Goal: Task Accomplishment & Management: Manage account settings

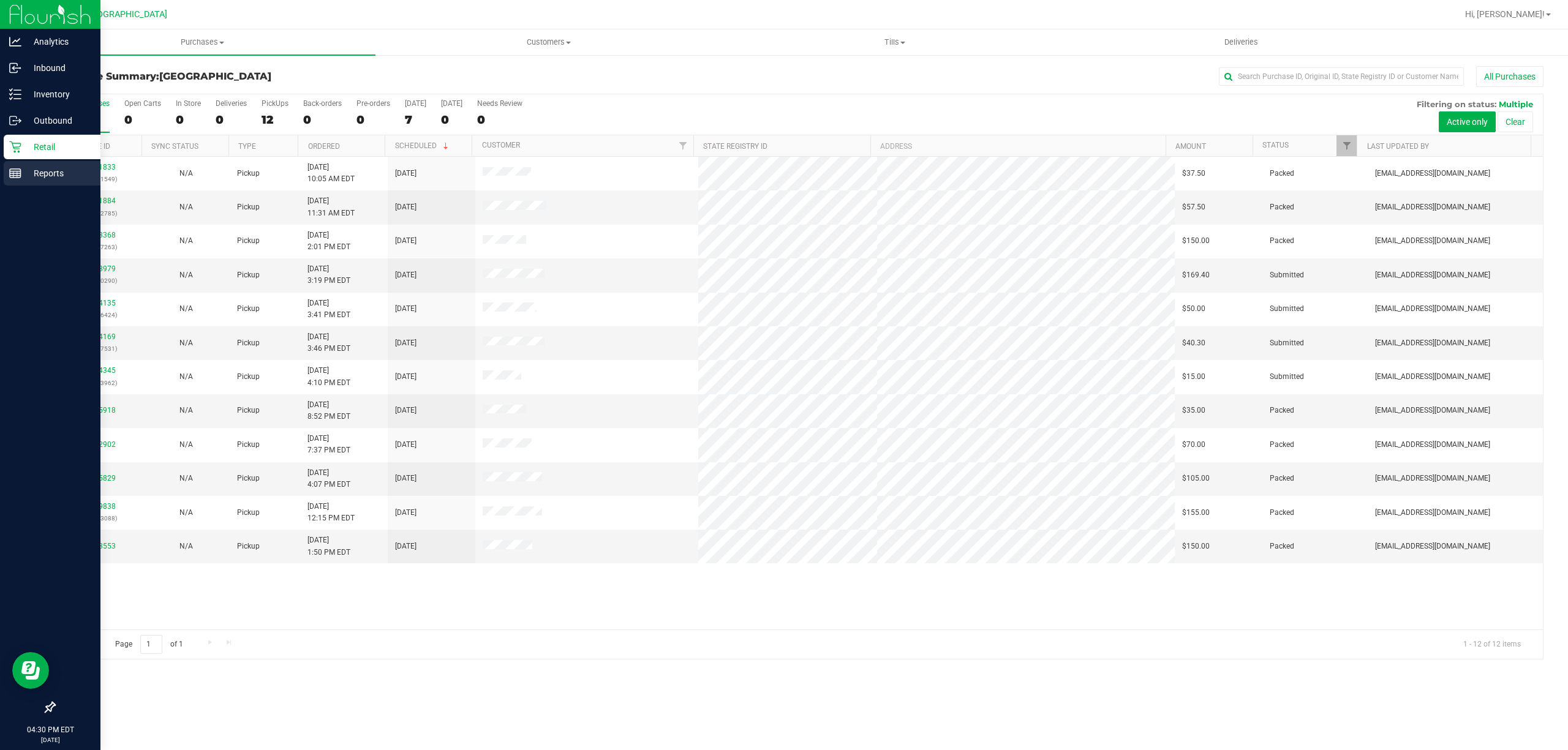
click at [18, 179] on div "Reports" at bounding box center [52, 173] width 97 height 25
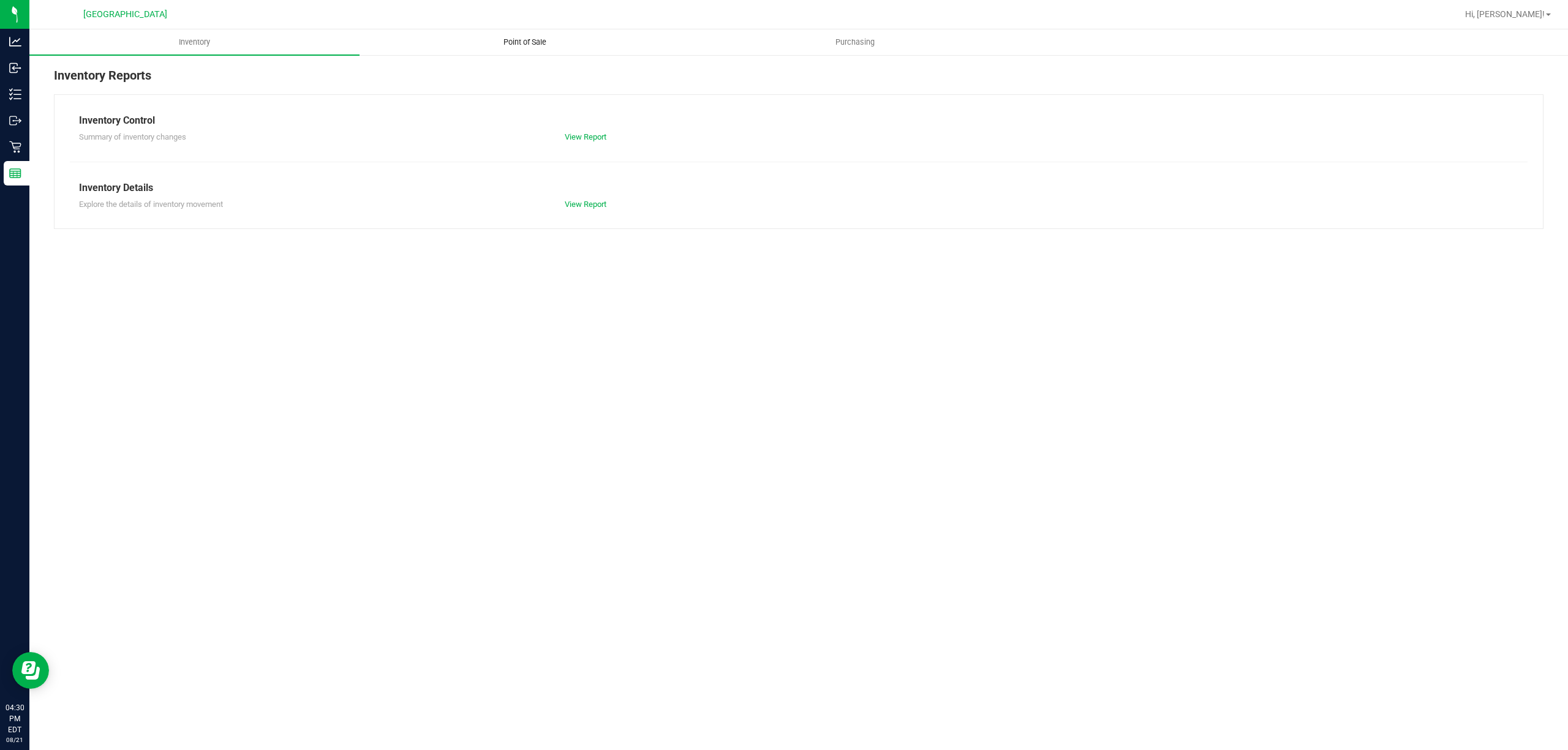
click at [505, 38] on span "Point of Sale" at bounding box center [525, 42] width 76 height 11
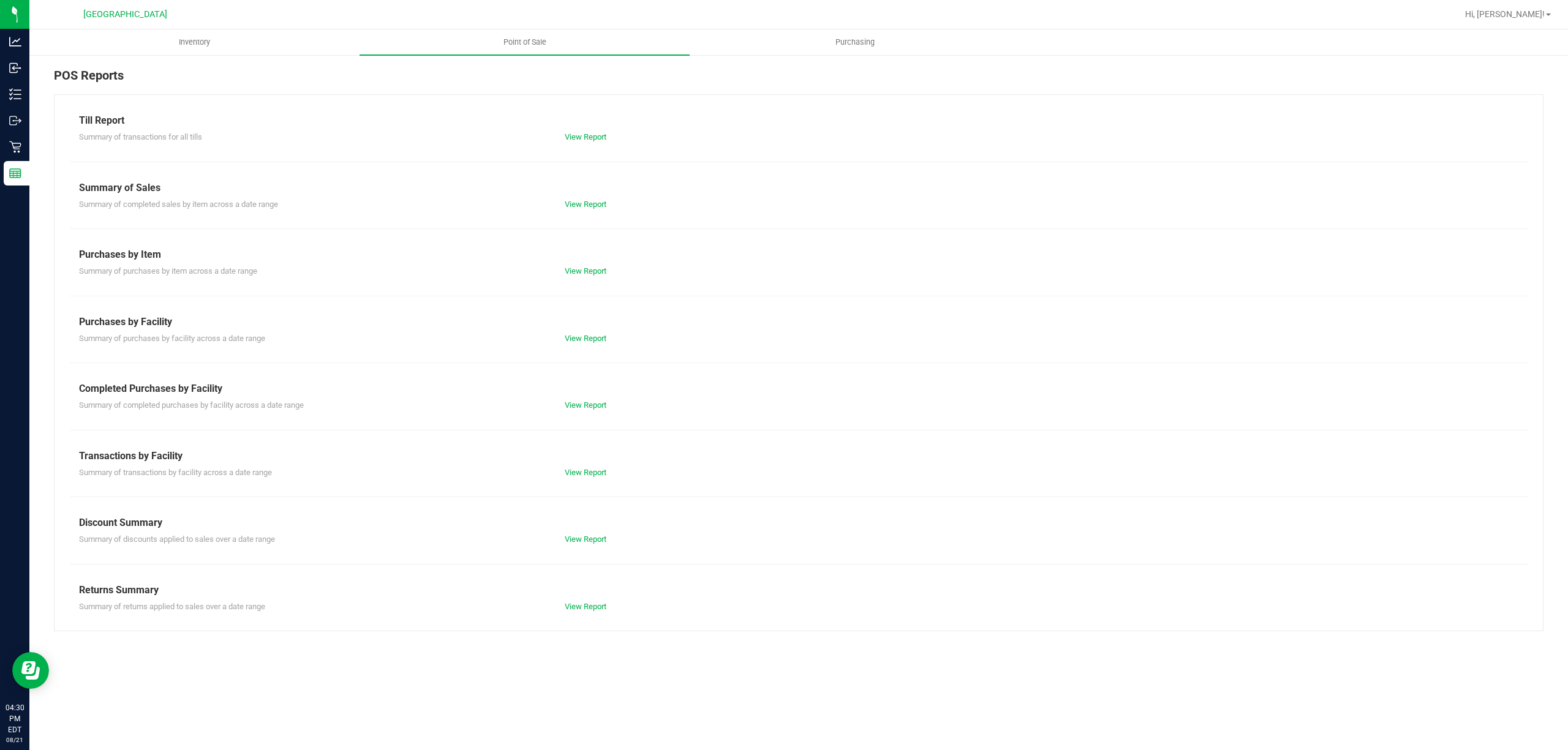
click at [606, 400] on div "View Report" at bounding box center [677, 405] width 243 height 12
click at [601, 407] on link "View Report" at bounding box center [585, 405] width 42 height 9
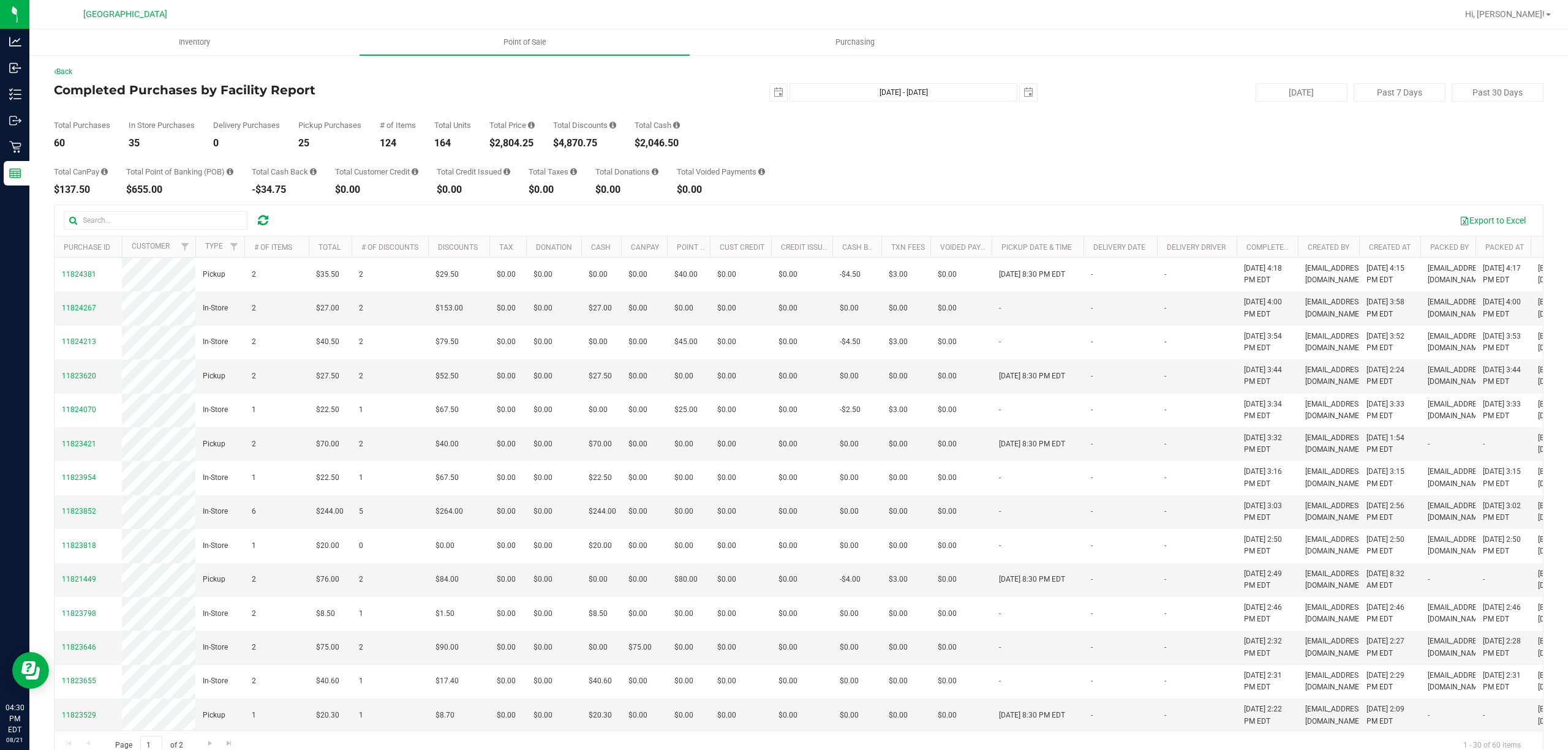
click at [675, 91] on div "[DATE] [DATE] - [DATE] [DATE]" at bounding box center [794, 92] width 506 height 18
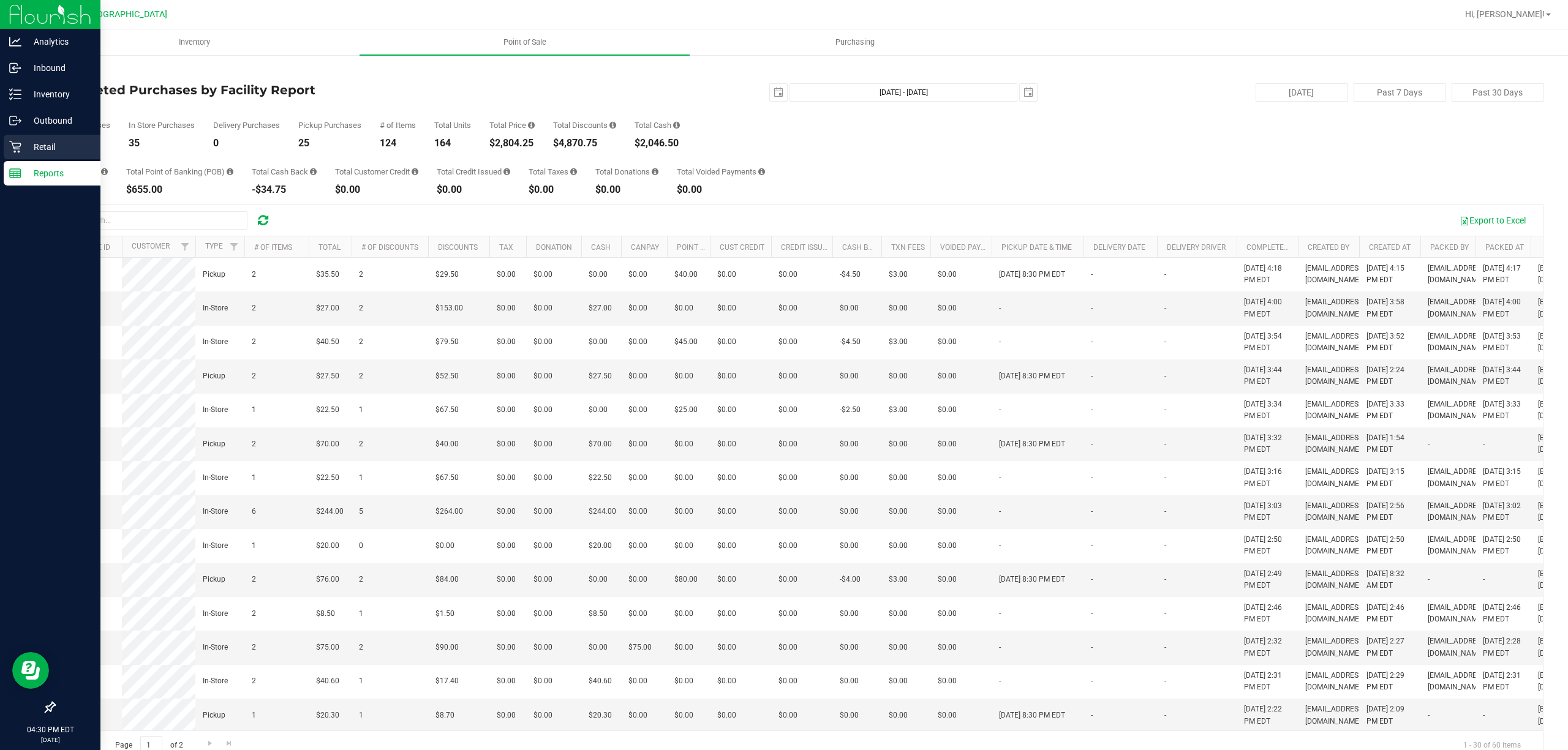
click at [22, 149] on p "Retail" at bounding box center [58, 146] width 74 height 15
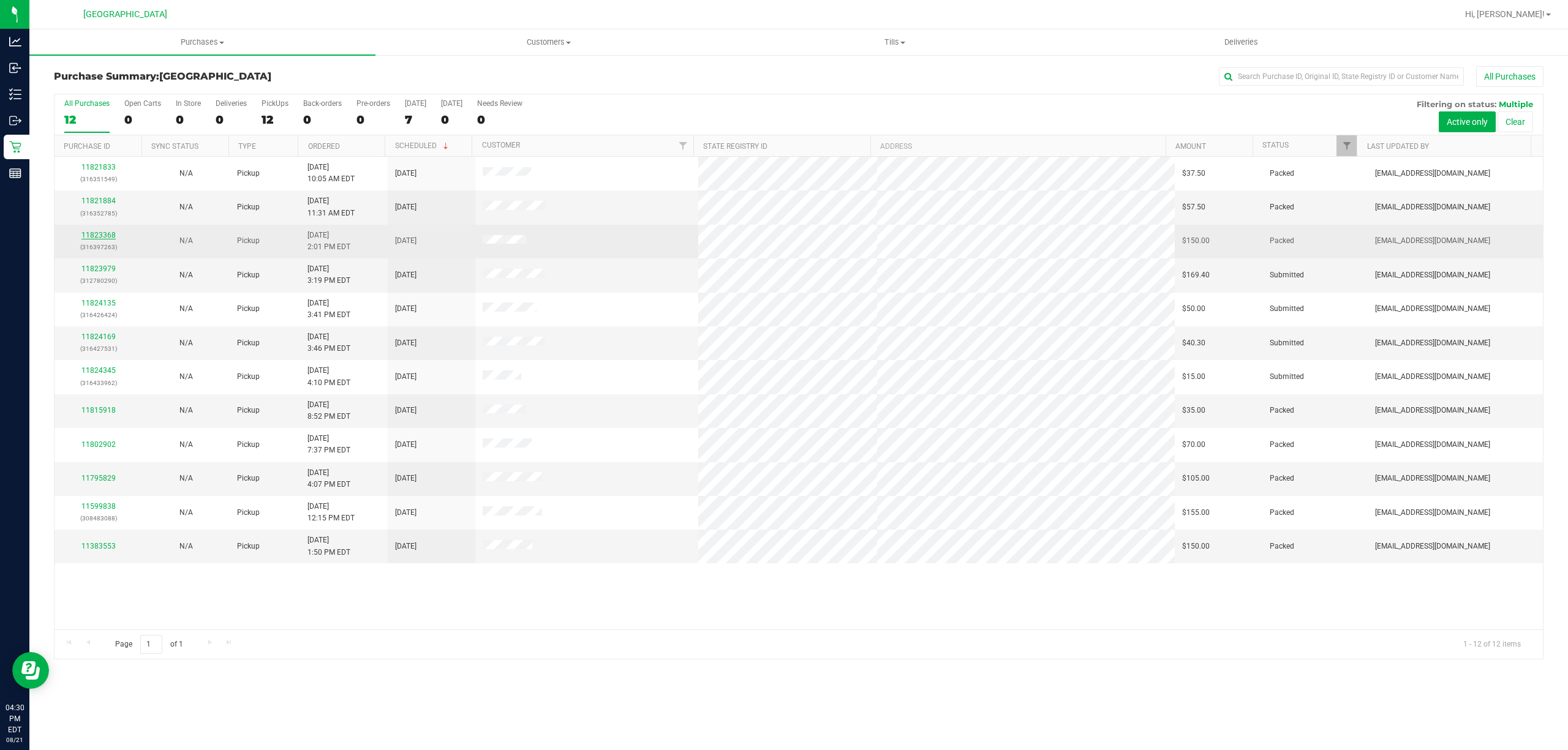
click at [99, 235] on link "11823368" at bounding box center [98, 235] width 34 height 9
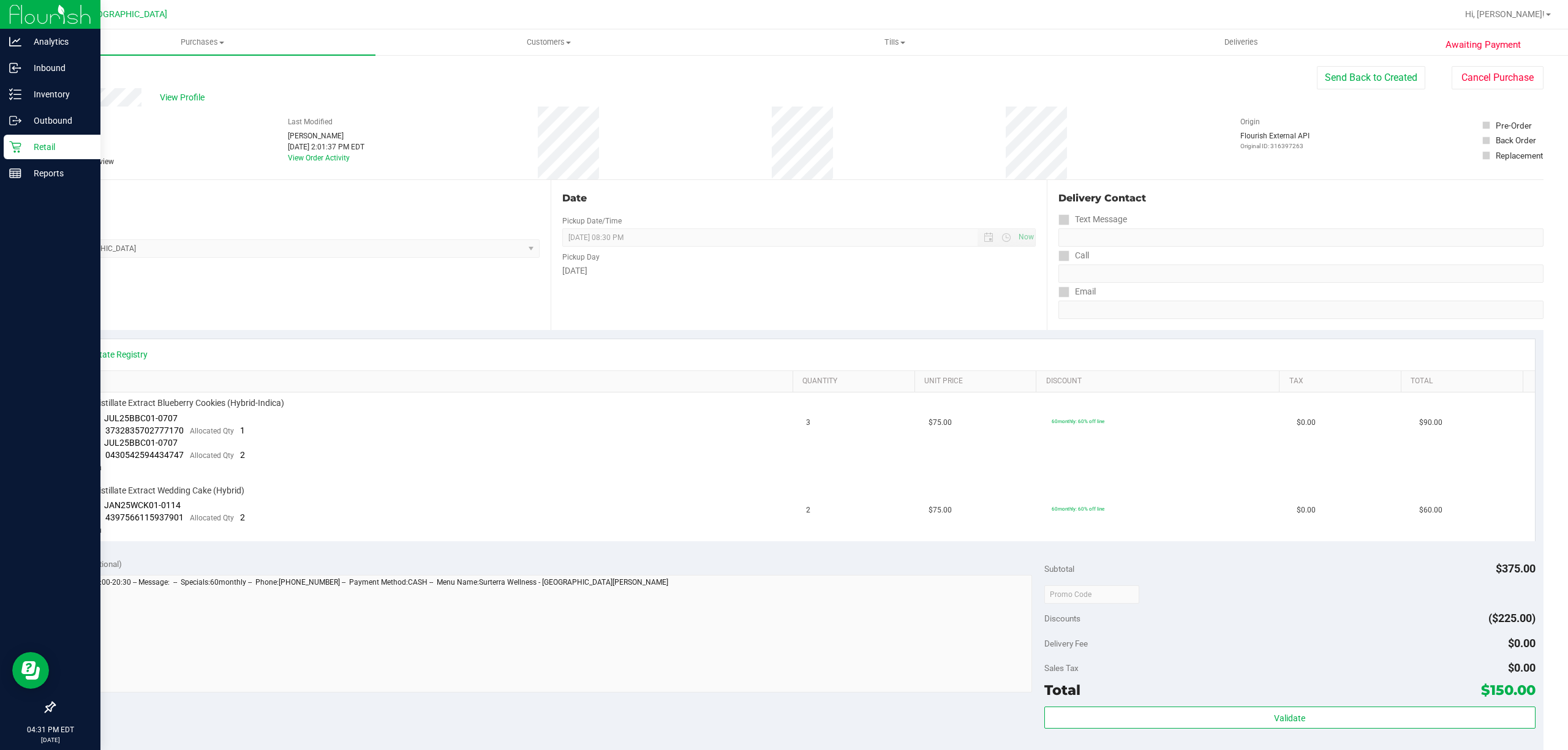
click at [25, 145] on p "Retail" at bounding box center [58, 146] width 74 height 15
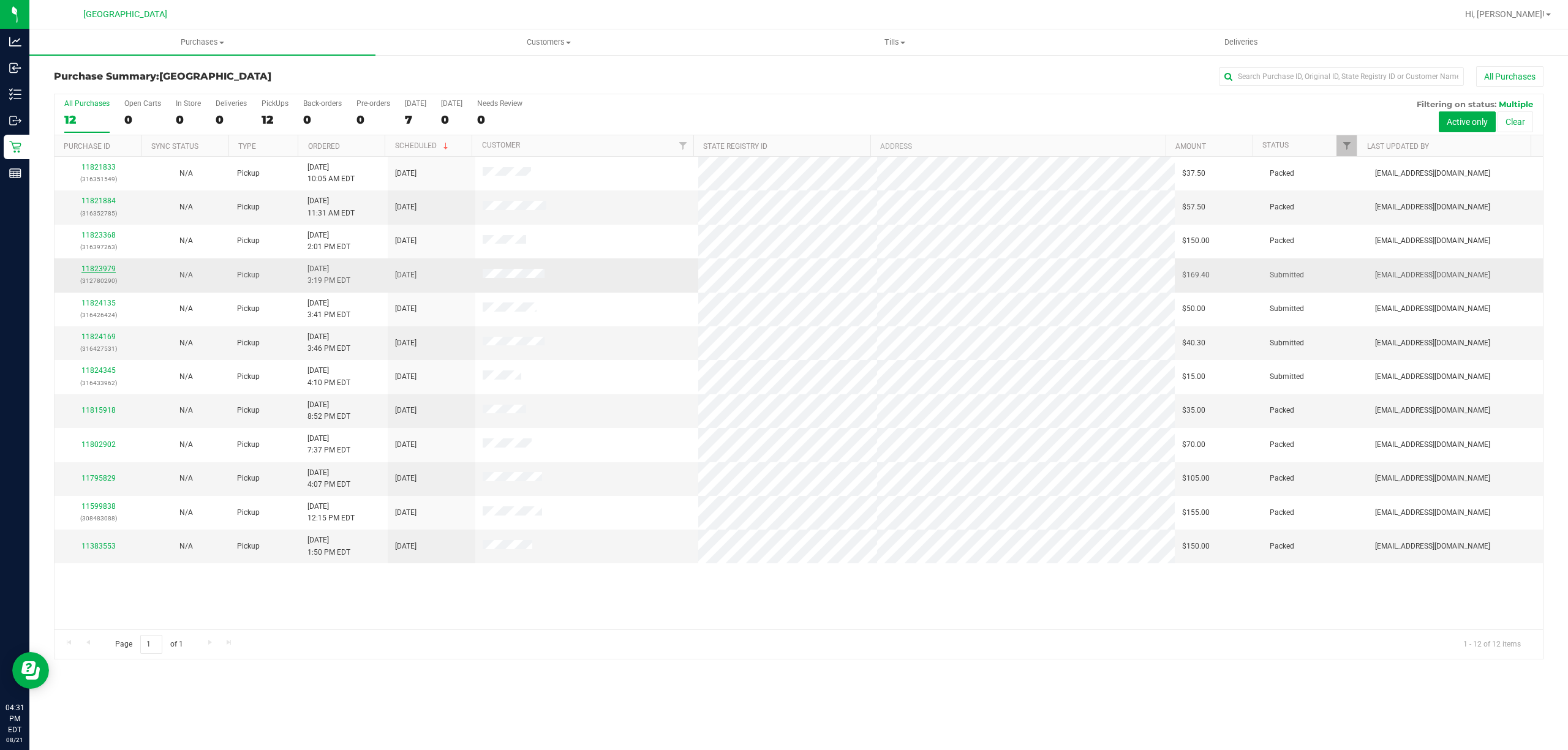
click at [91, 267] on link "11823979" at bounding box center [98, 269] width 34 height 9
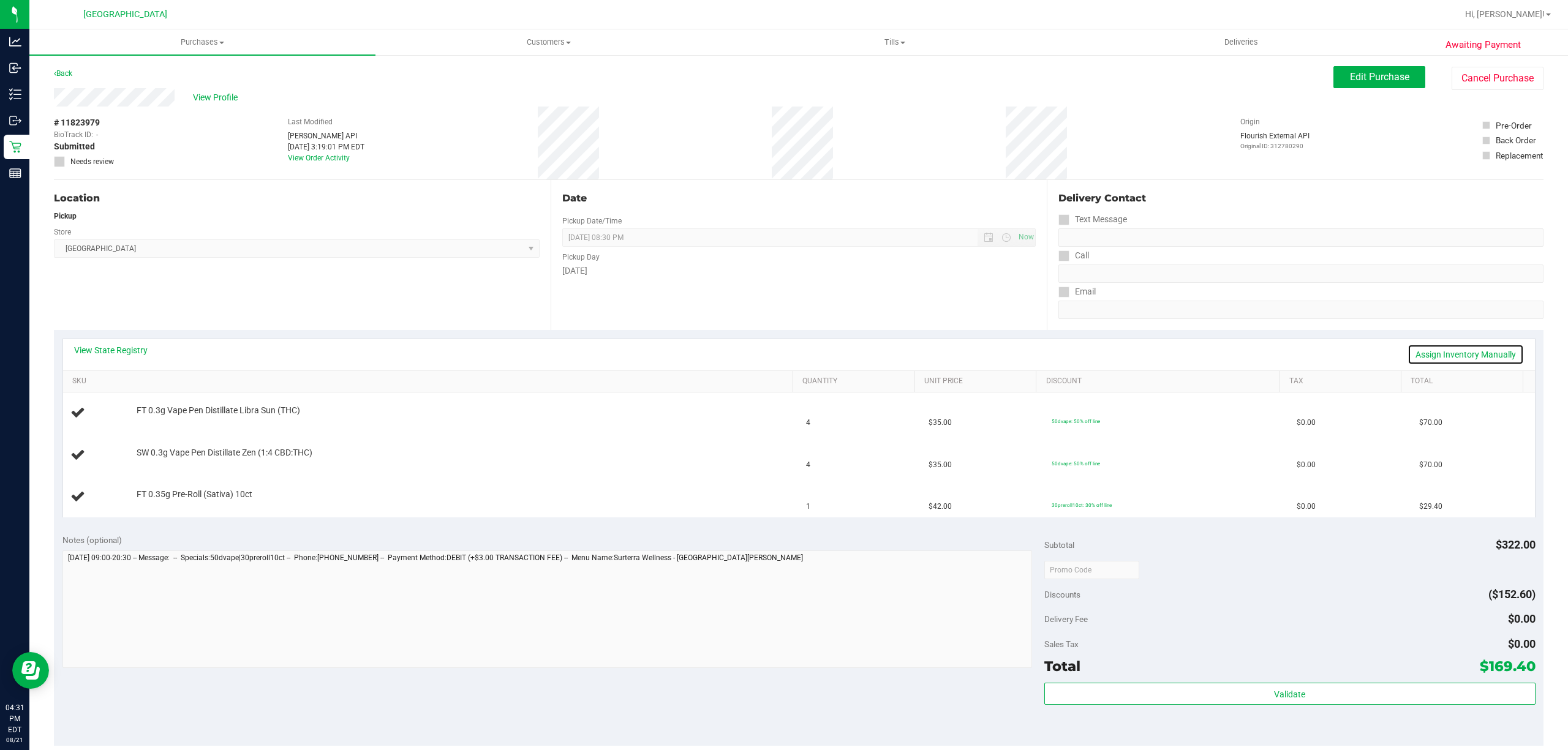
click at [1444, 353] on link "Assign Inventory Manually" at bounding box center [1465, 354] width 116 height 21
click at [1490, 353] on link "Save & Exit" at bounding box center [1494, 354] width 57 height 21
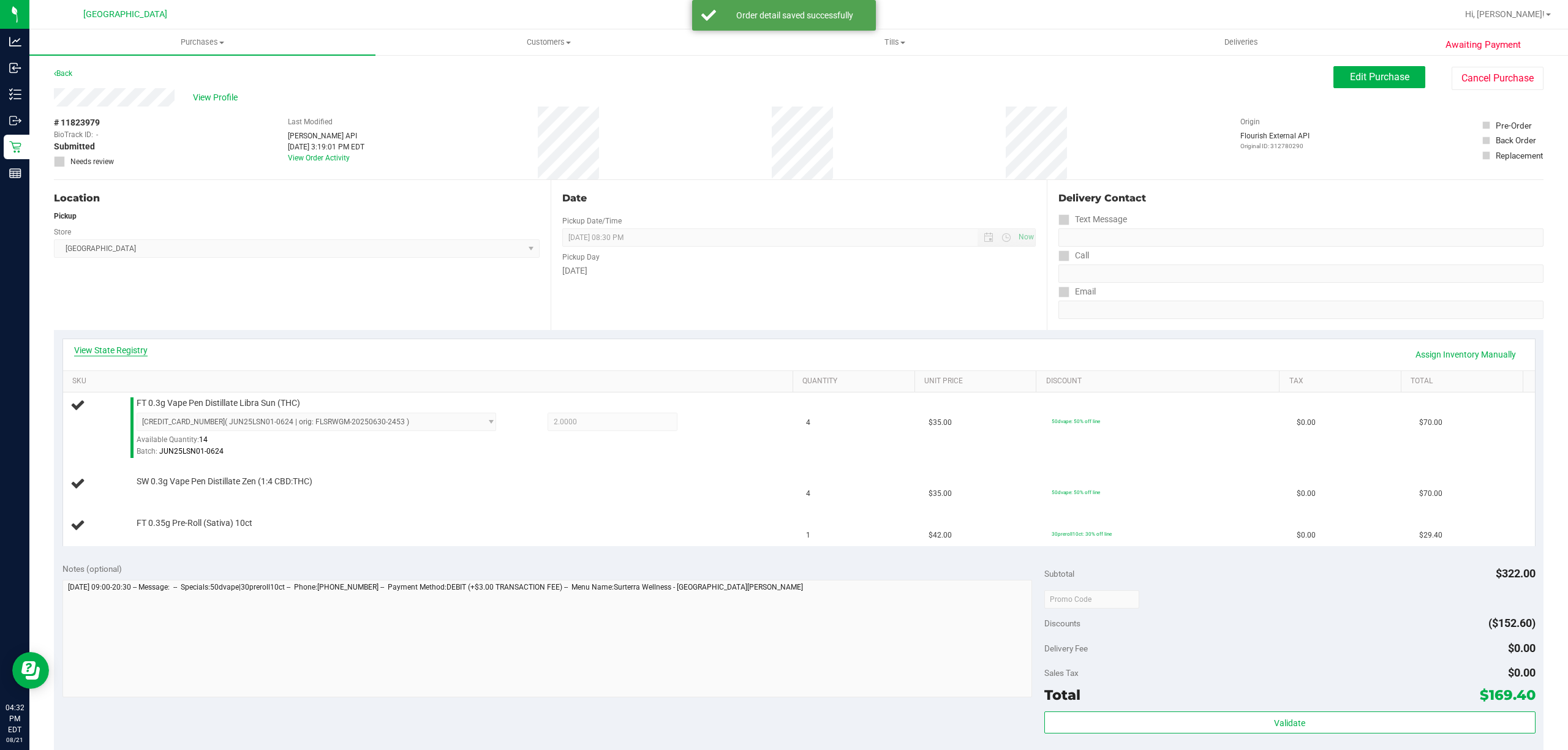
click at [117, 348] on link "View State Registry" at bounding box center [110, 350] width 74 height 12
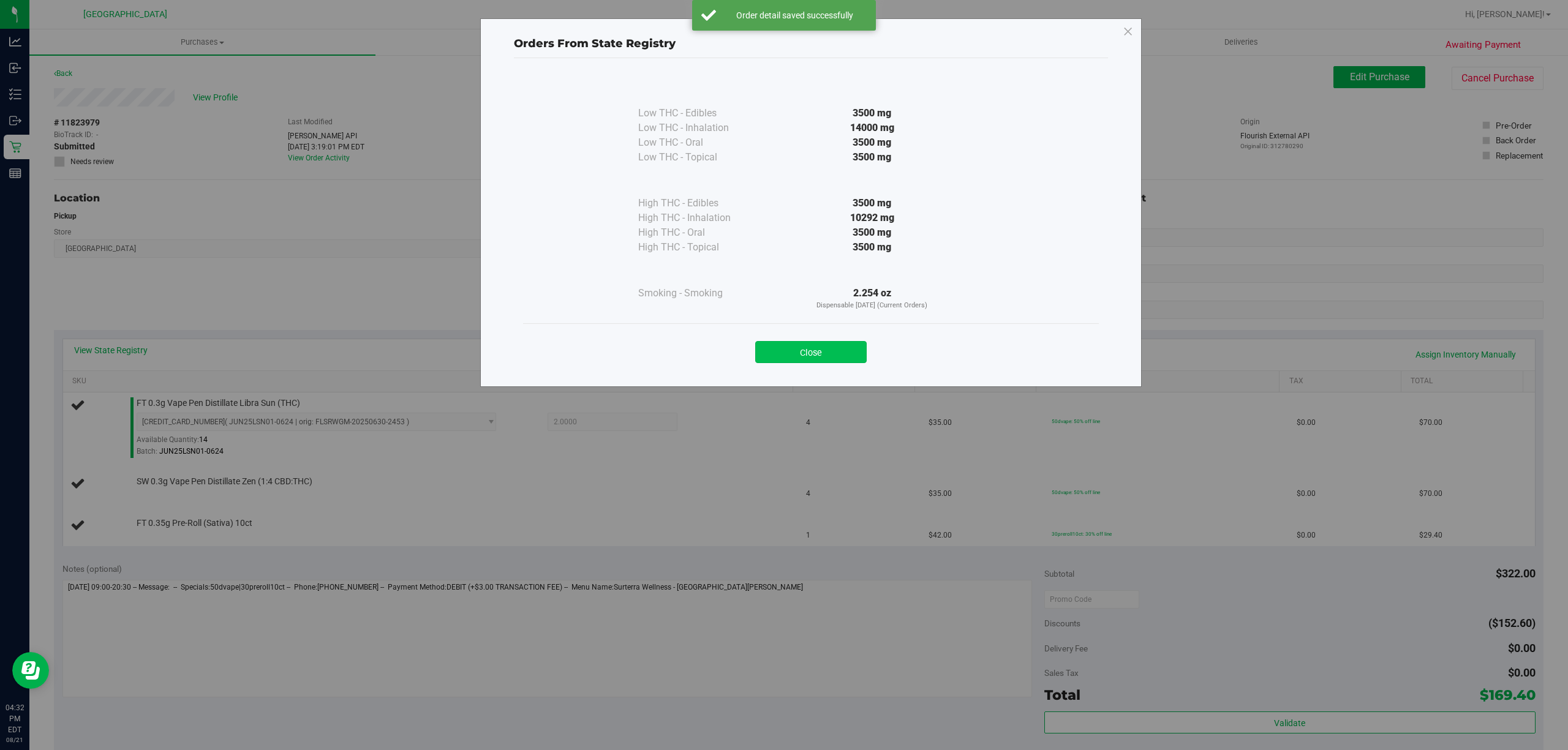
click at [822, 346] on button "Close" at bounding box center [810, 352] width 112 height 22
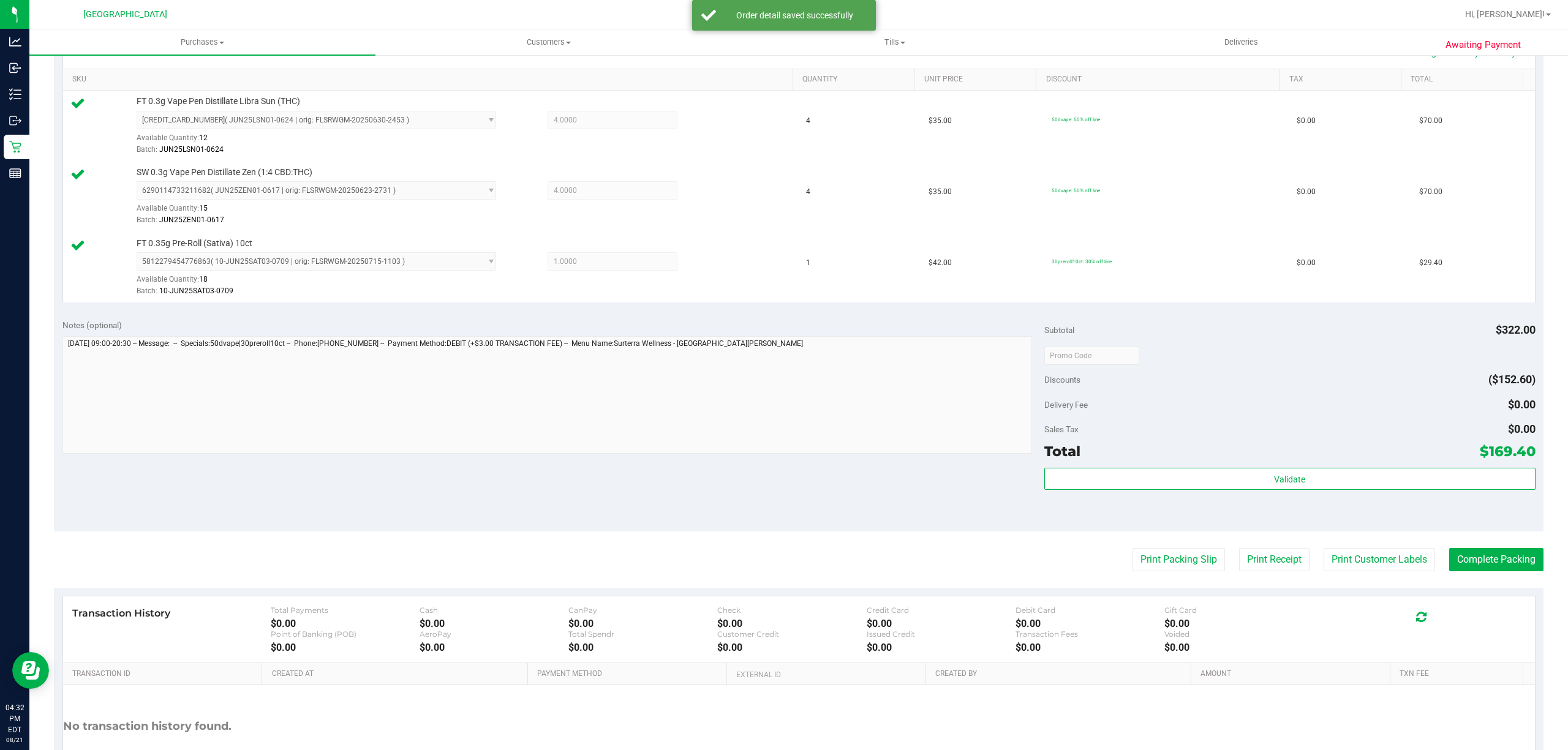
scroll to position [303, 0]
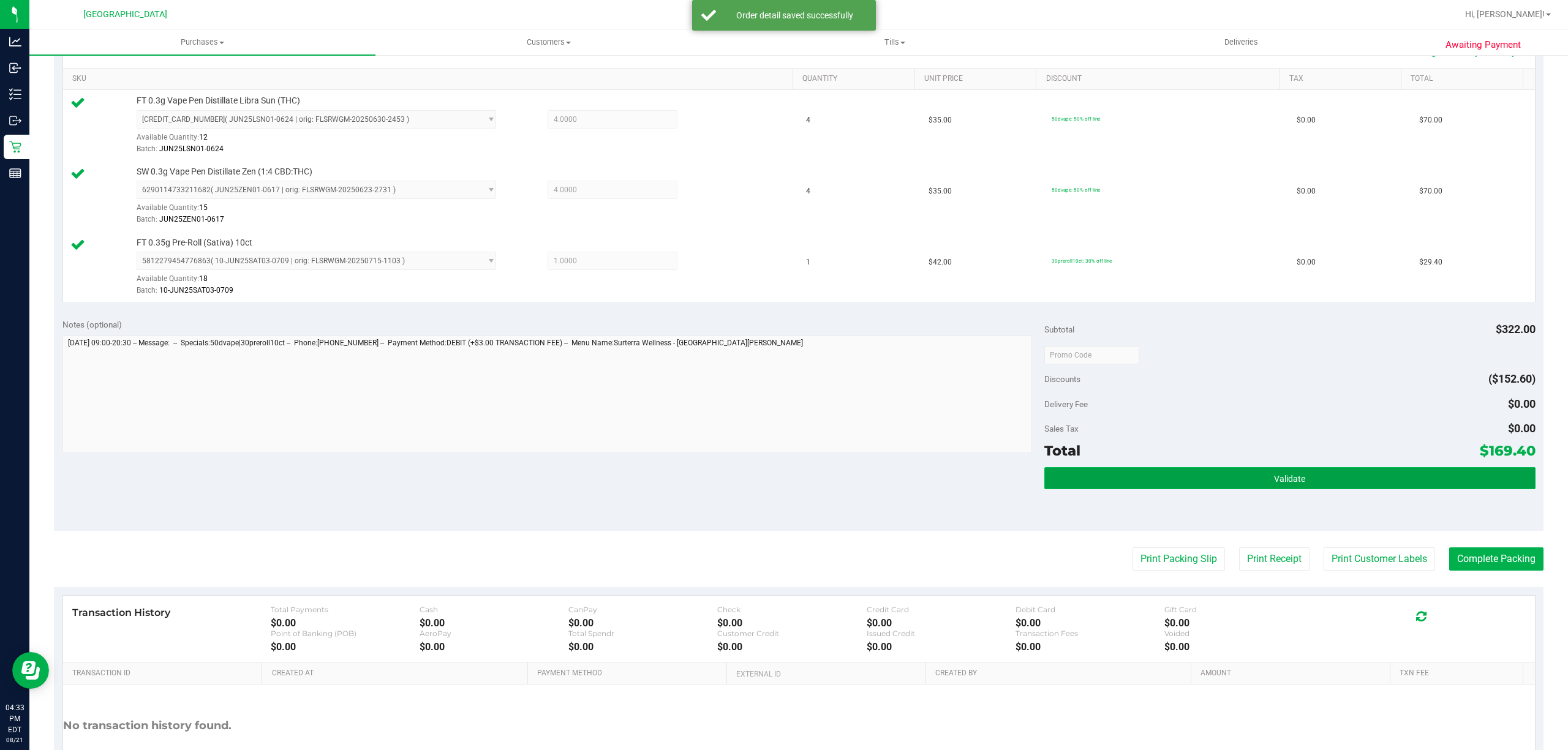
click at [1226, 481] on button "Validate" at bounding box center [1289, 478] width 491 height 22
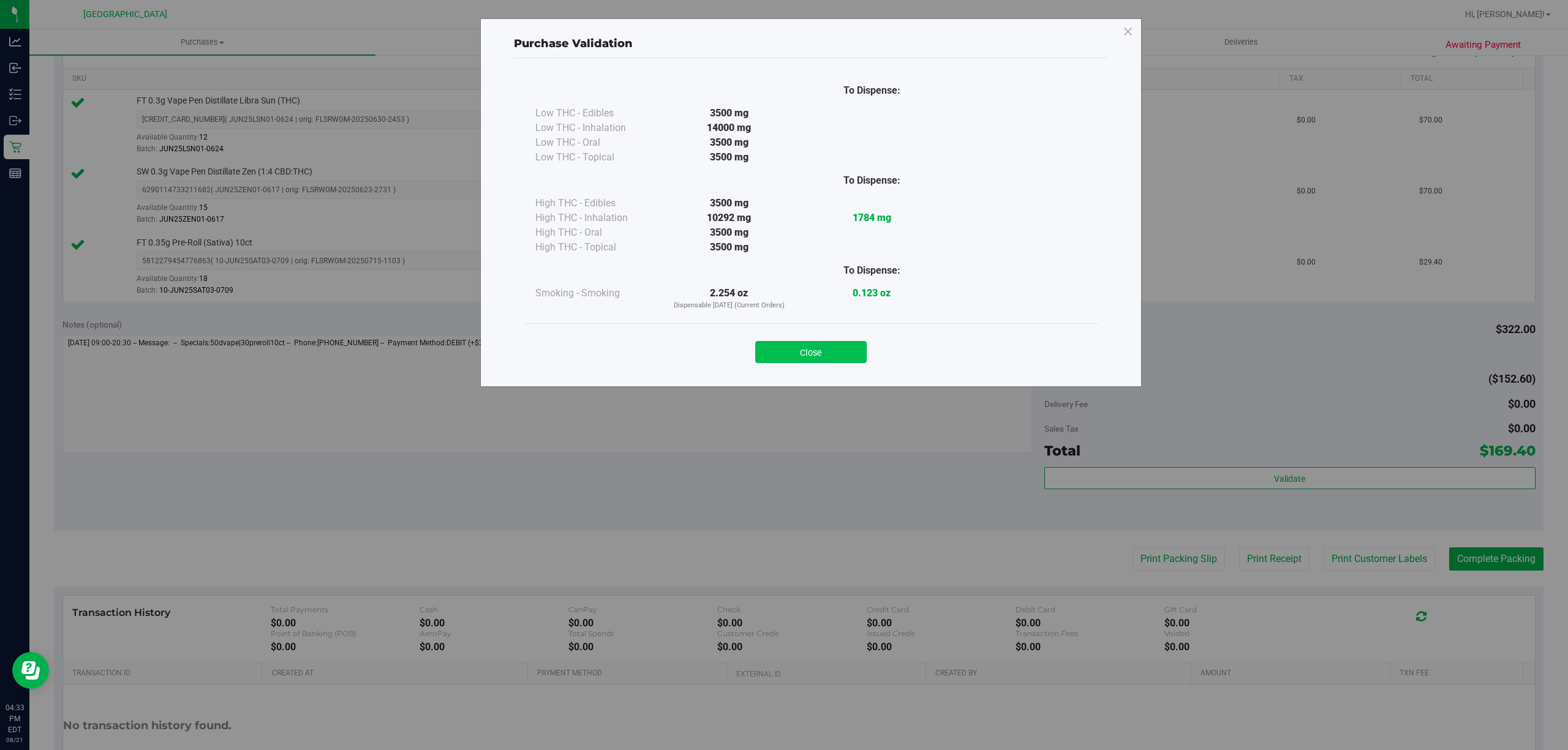
click at [841, 350] on button "Close" at bounding box center [810, 352] width 112 height 22
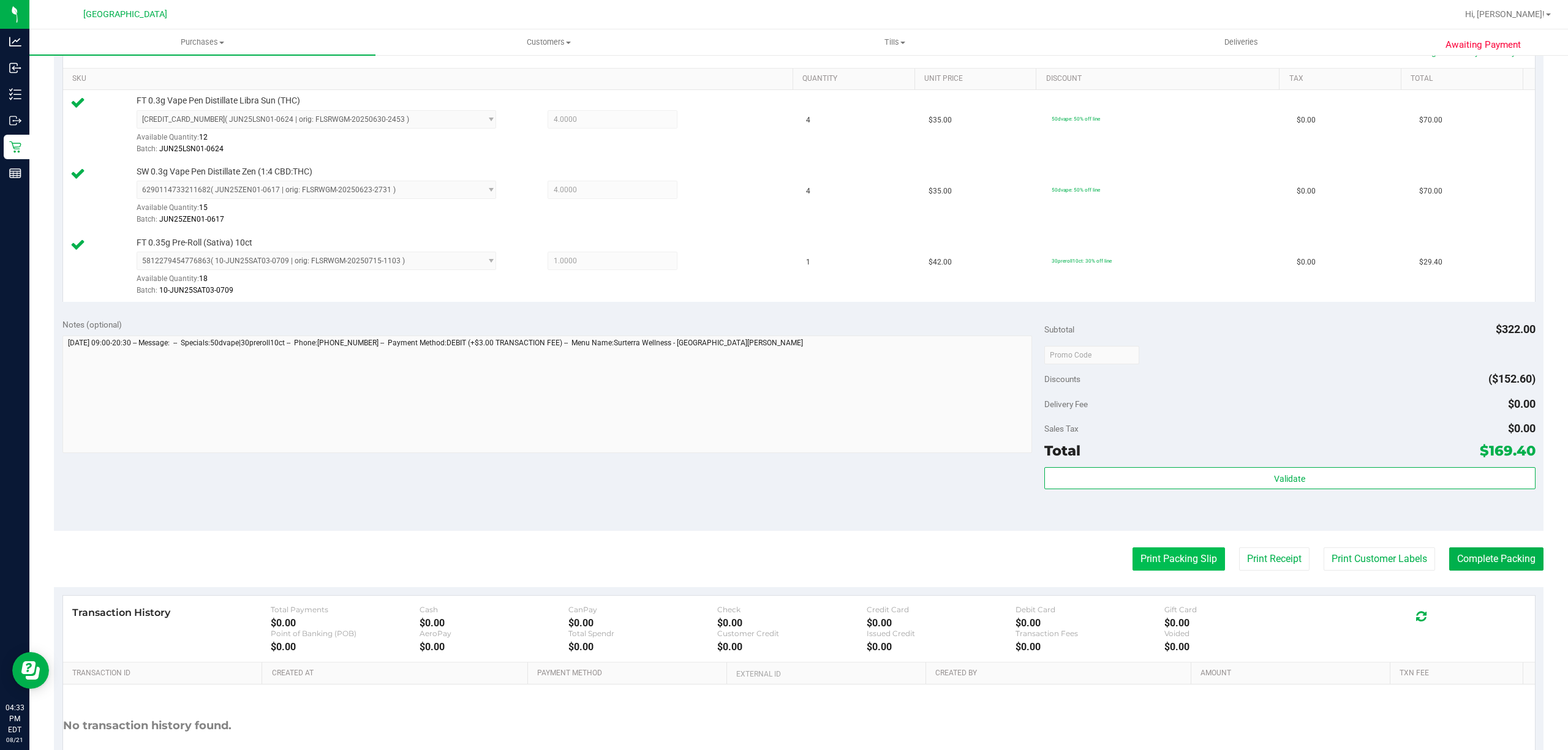
click at [1185, 565] on button "Print Packing Slip" at bounding box center [1178, 559] width 93 height 23
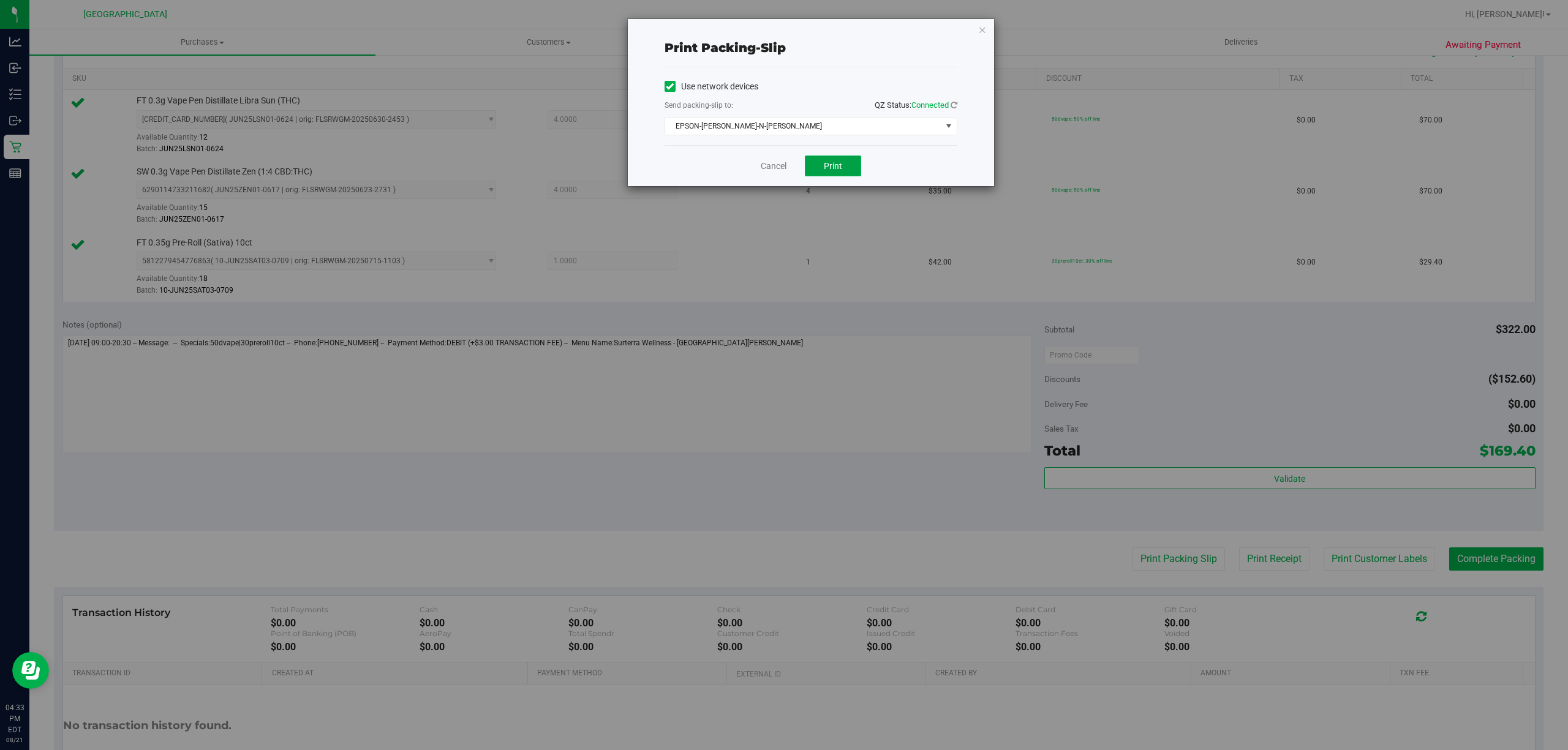
click at [836, 175] on button "Print" at bounding box center [833, 166] width 56 height 21
click at [775, 165] on link "Cancel" at bounding box center [773, 166] width 26 height 13
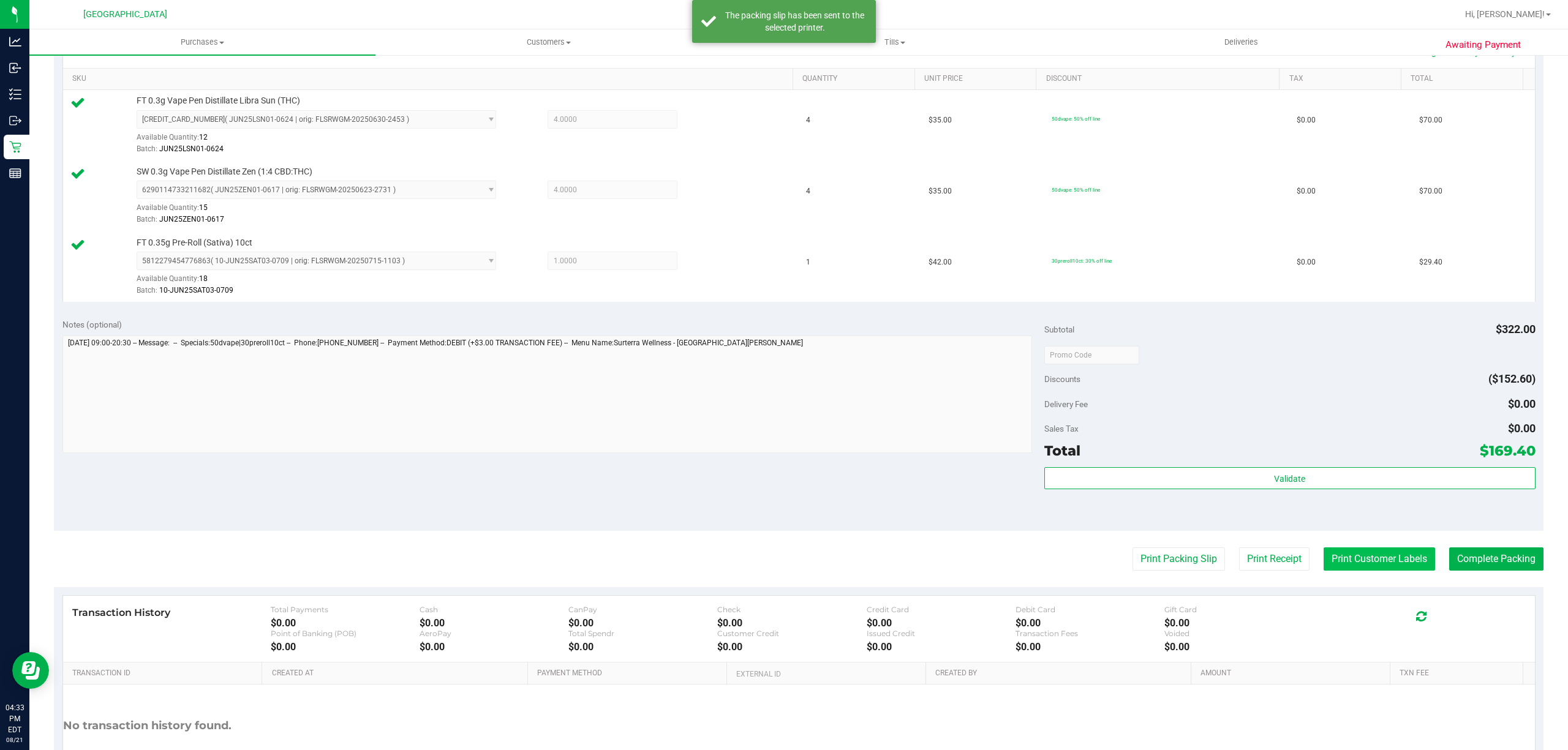
click at [1352, 558] on button "Print Customer Labels" at bounding box center [1379, 559] width 112 height 23
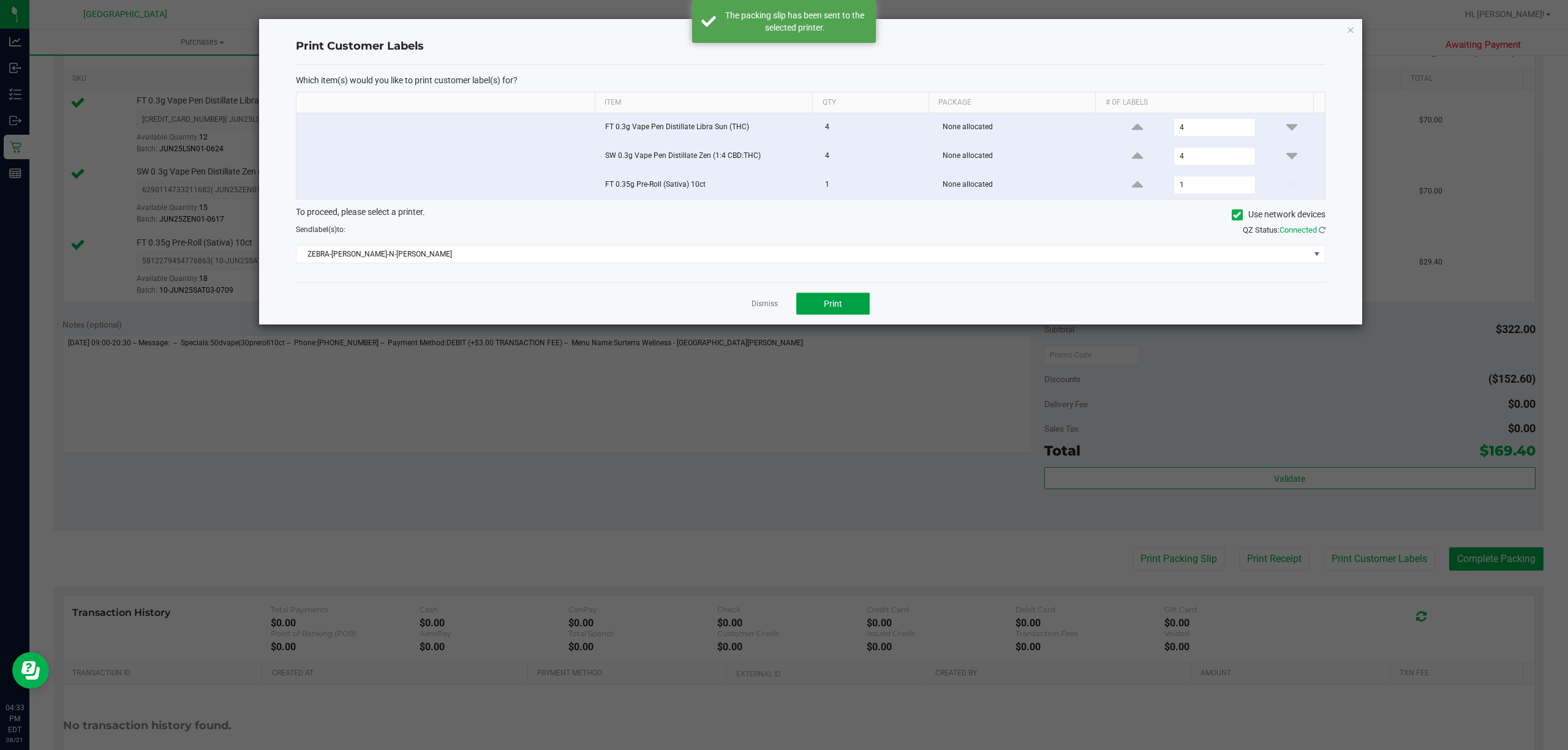
click at [857, 302] on button "Print" at bounding box center [833, 303] width 74 height 22
click at [762, 309] on link "Dismiss" at bounding box center [764, 304] width 26 height 11
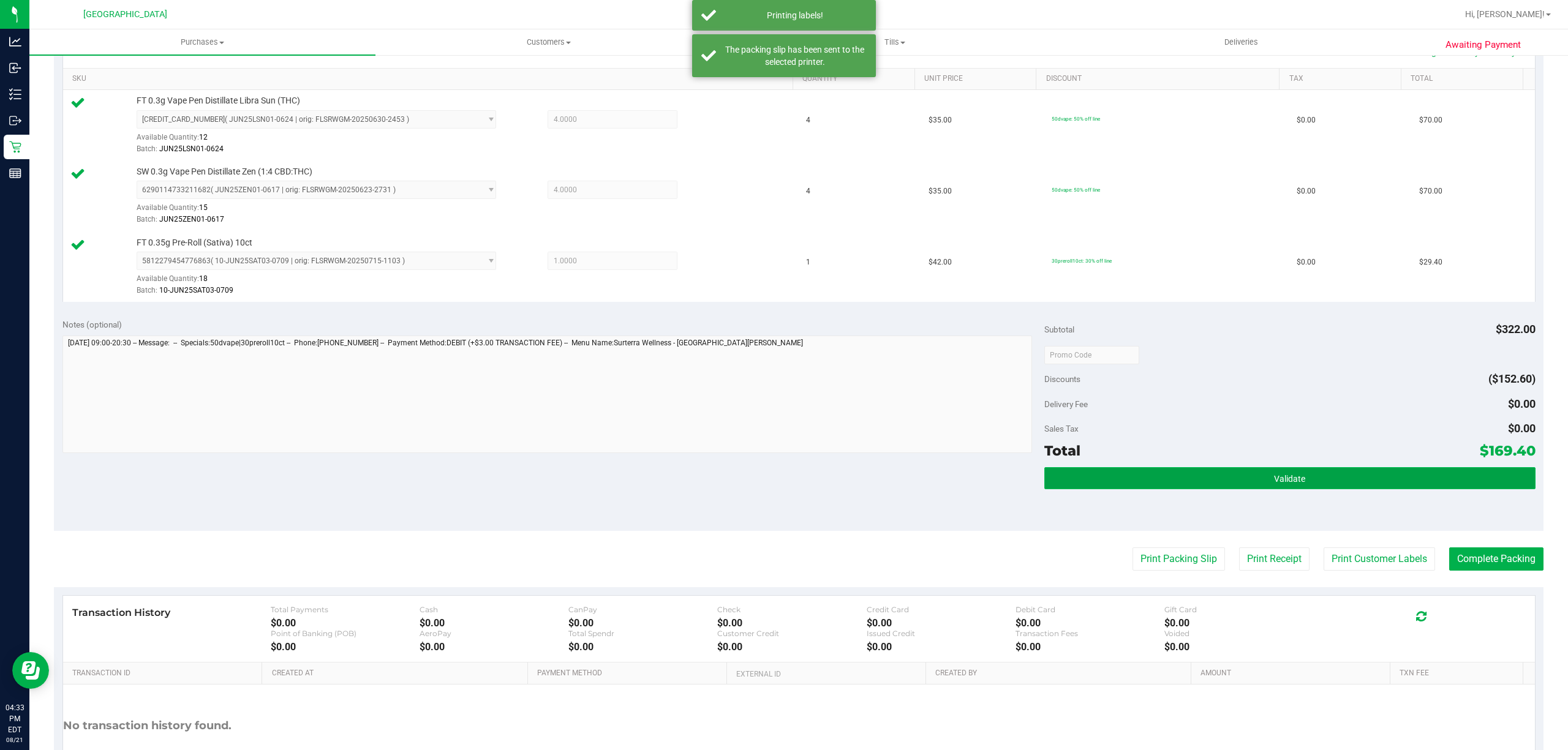
click at [1215, 475] on button "Validate" at bounding box center [1289, 478] width 491 height 22
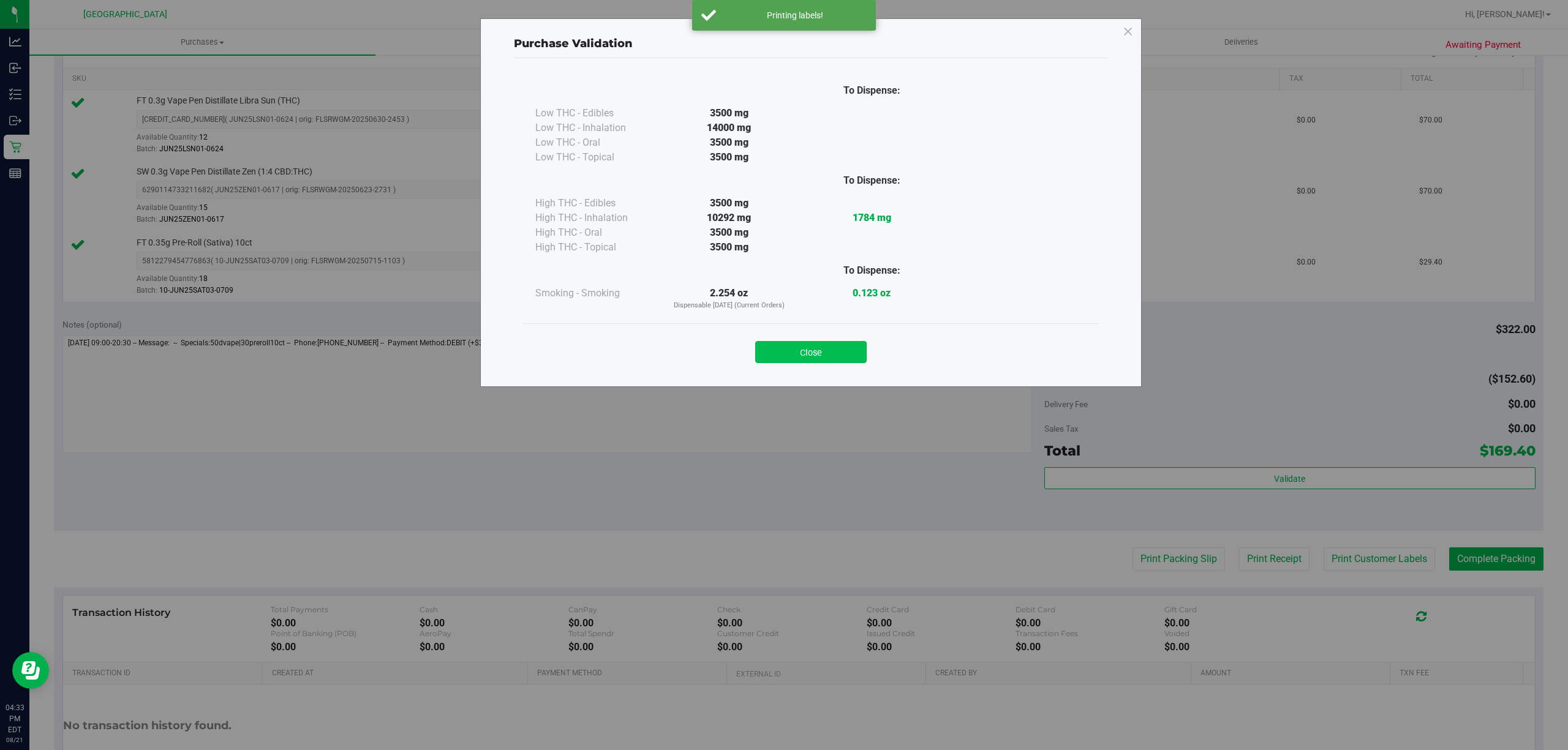
click at [799, 356] on button "Close" at bounding box center [810, 352] width 112 height 22
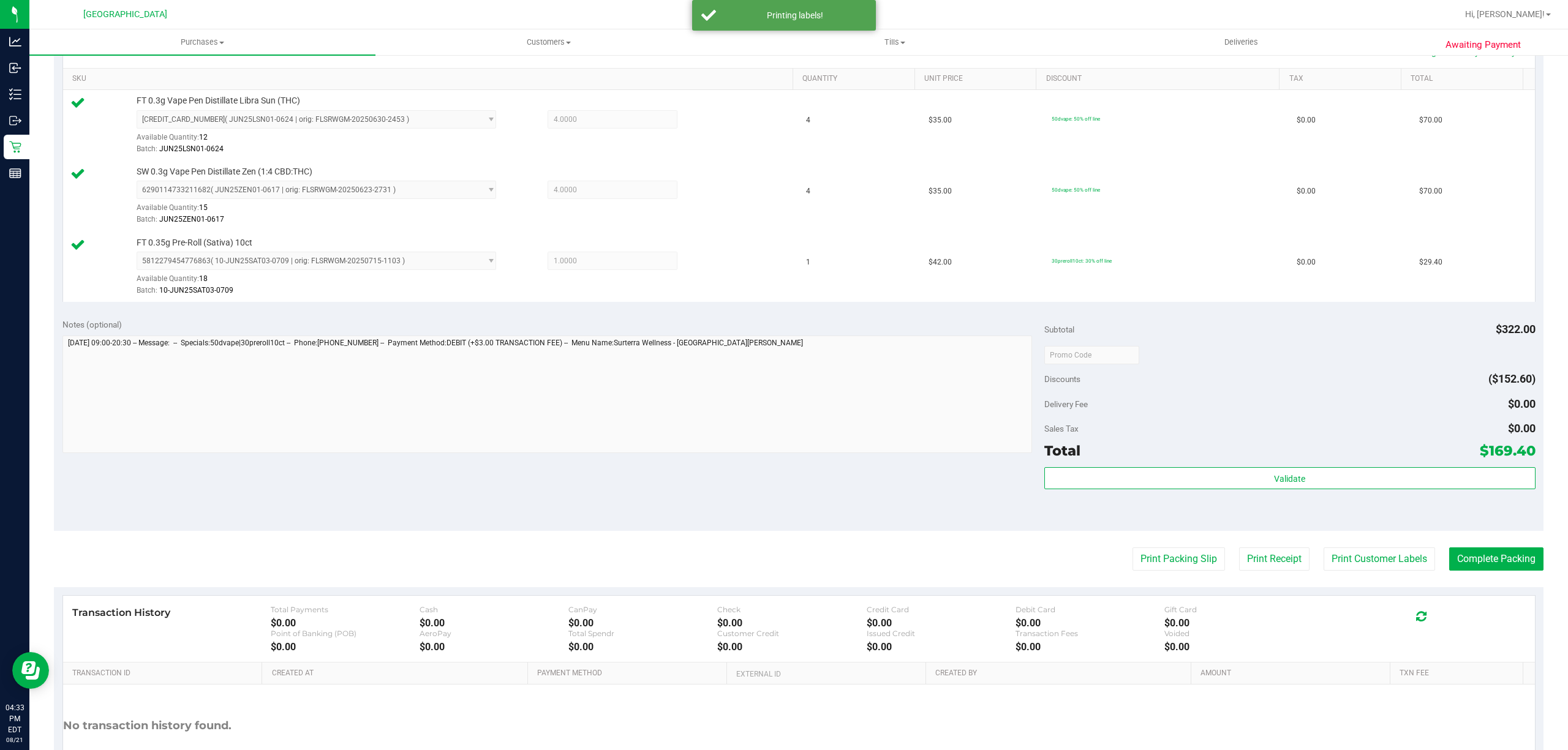
click at [1459, 599] on div "Transaction History Total Payments $0.00 Cash $0.00 CanPay $0.00 Check $0.00 Cr…" at bounding box center [799, 630] width 1471 height 67
click at [1500, 567] on button "Complete Packing" at bounding box center [1496, 559] width 95 height 23
